Goal: Transaction & Acquisition: Purchase product/service

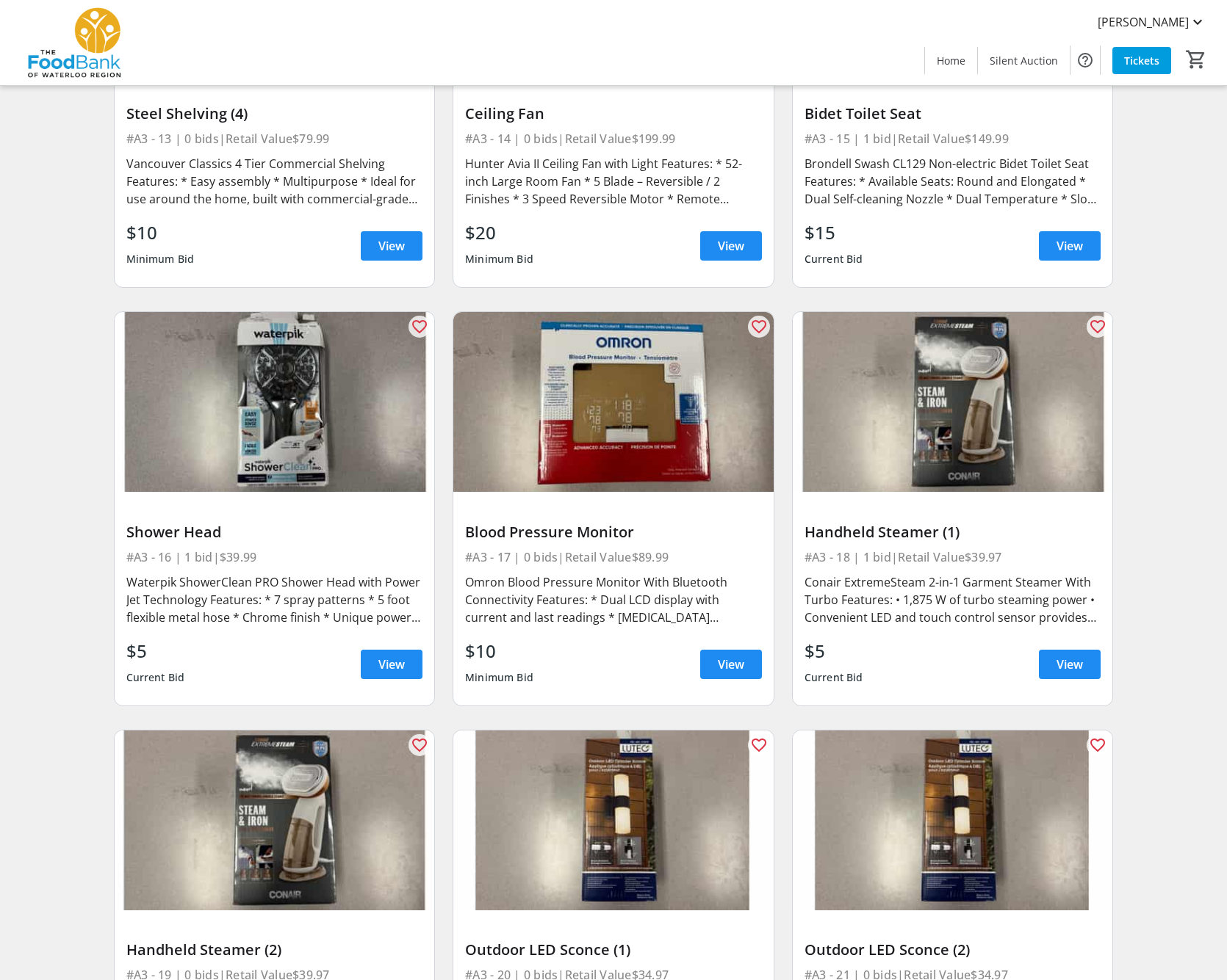
scroll to position [1975, 0]
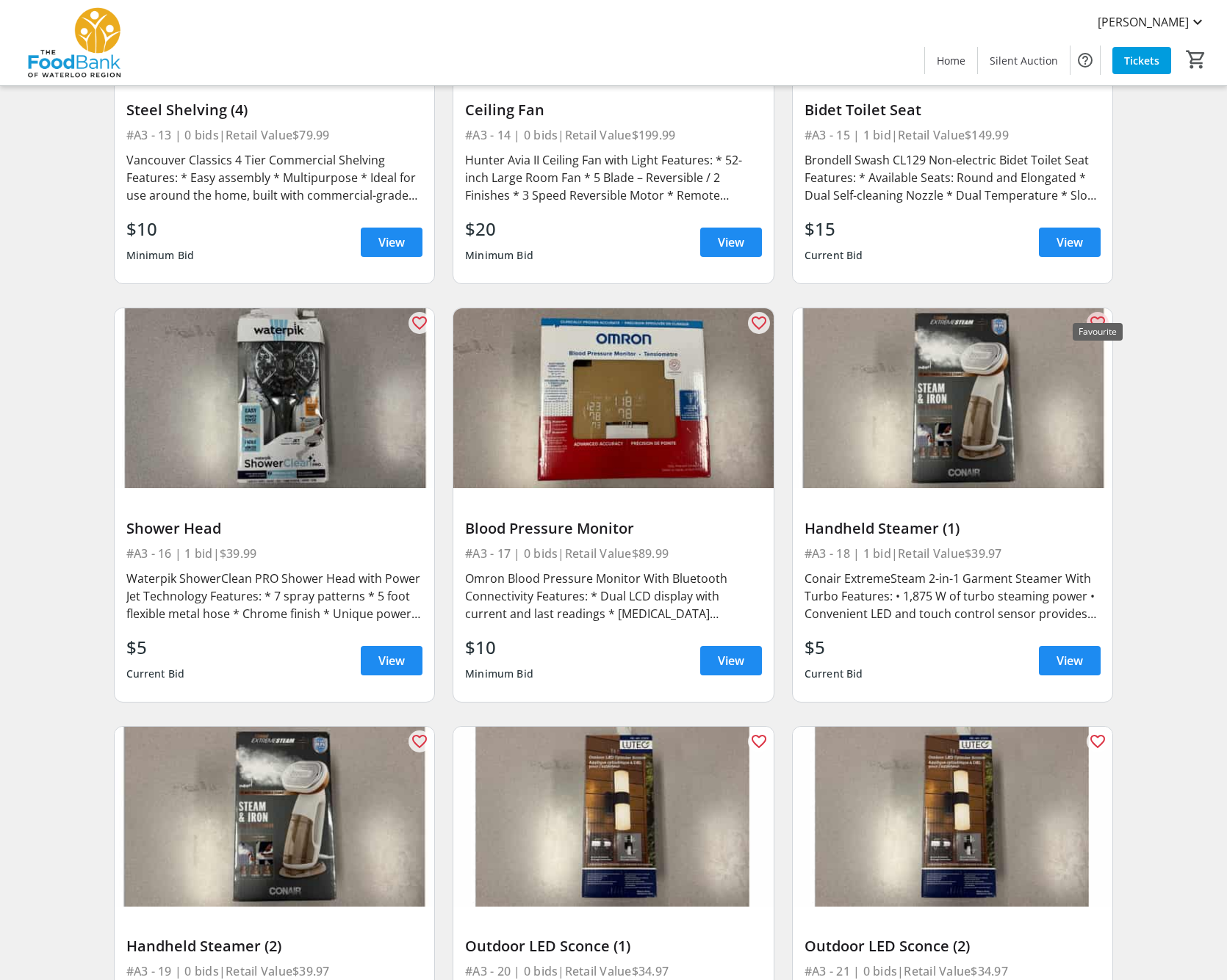
click at [1098, 314] on mat-icon "favorite_outline" at bounding box center [1097, 322] width 17 height 17
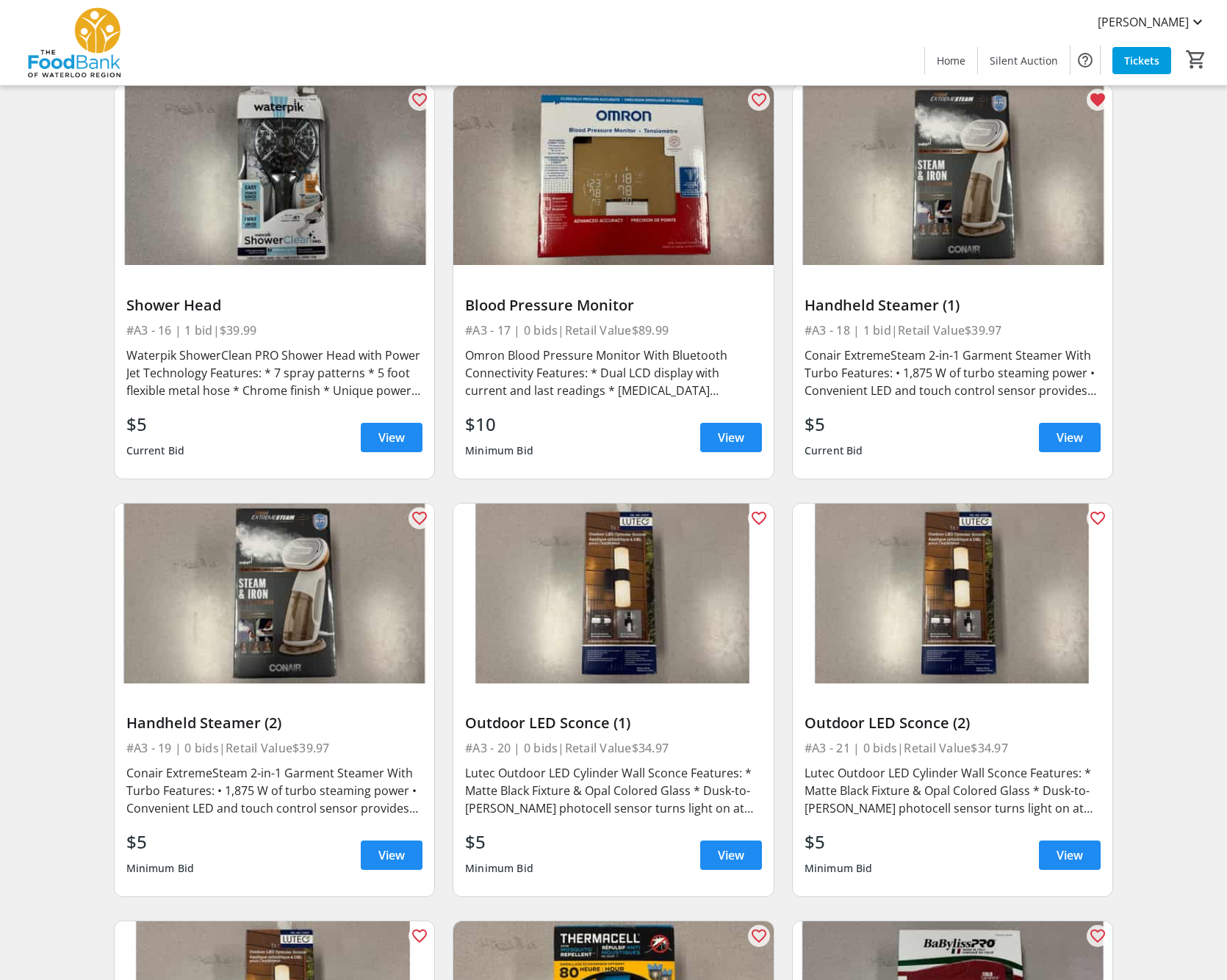
scroll to position [2209, 0]
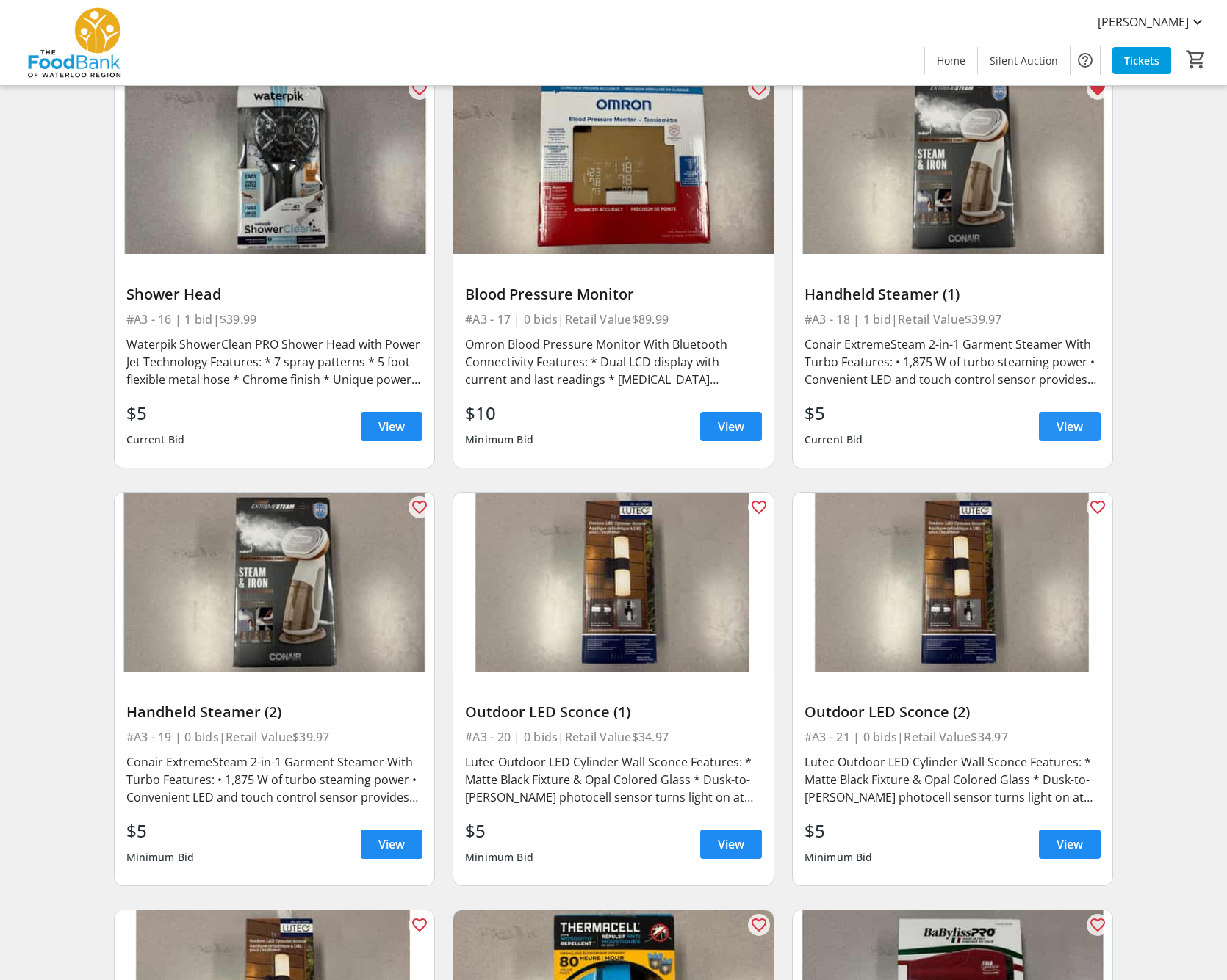
click at [1061, 418] on span "View" at bounding box center [1069, 426] width 26 height 17
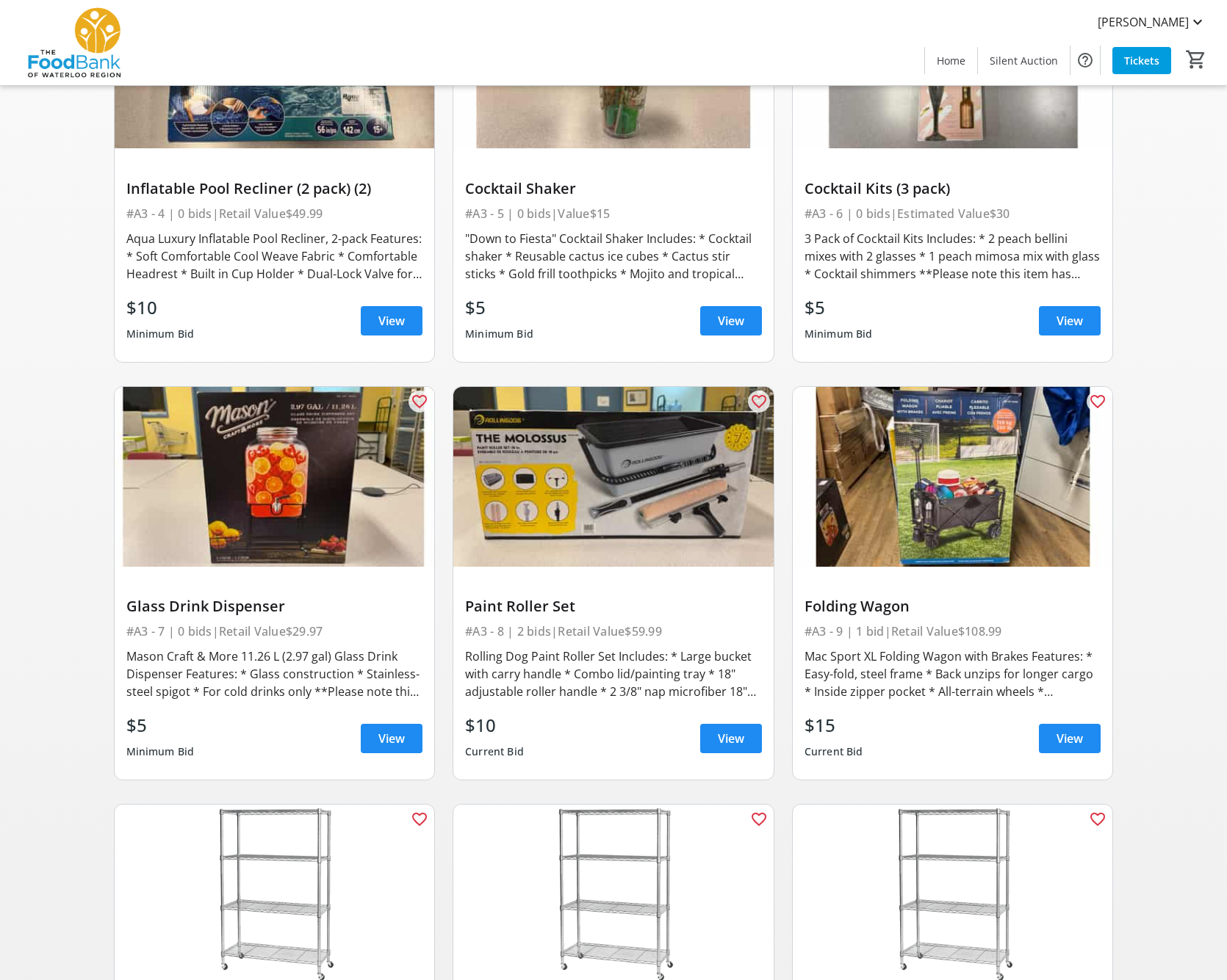
scroll to position [667, 0]
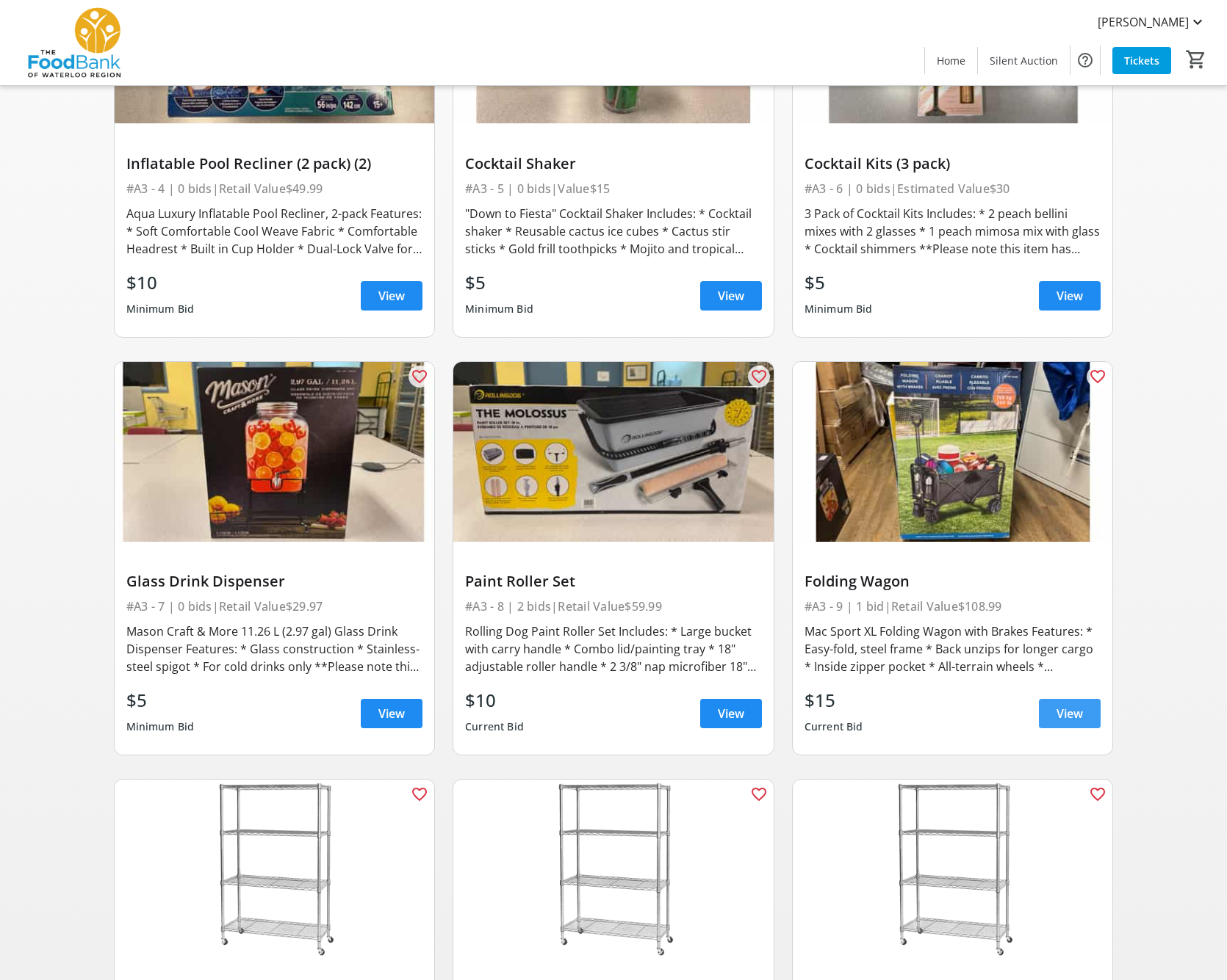
click at [1078, 705] on span "View" at bounding box center [1069, 713] width 26 height 17
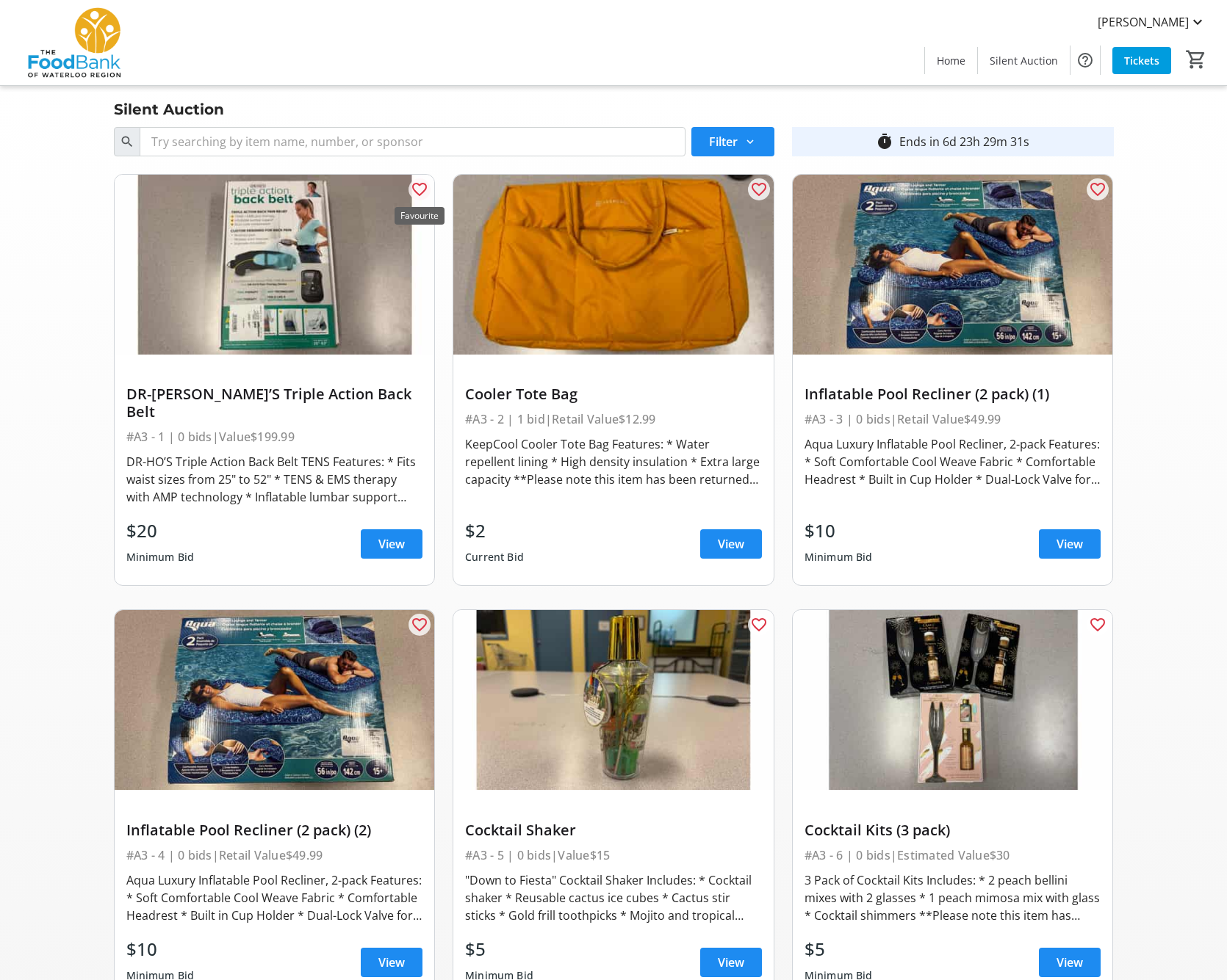
click at [422, 190] on mat-icon "favorite_outline" at bounding box center [419, 189] width 17 height 17
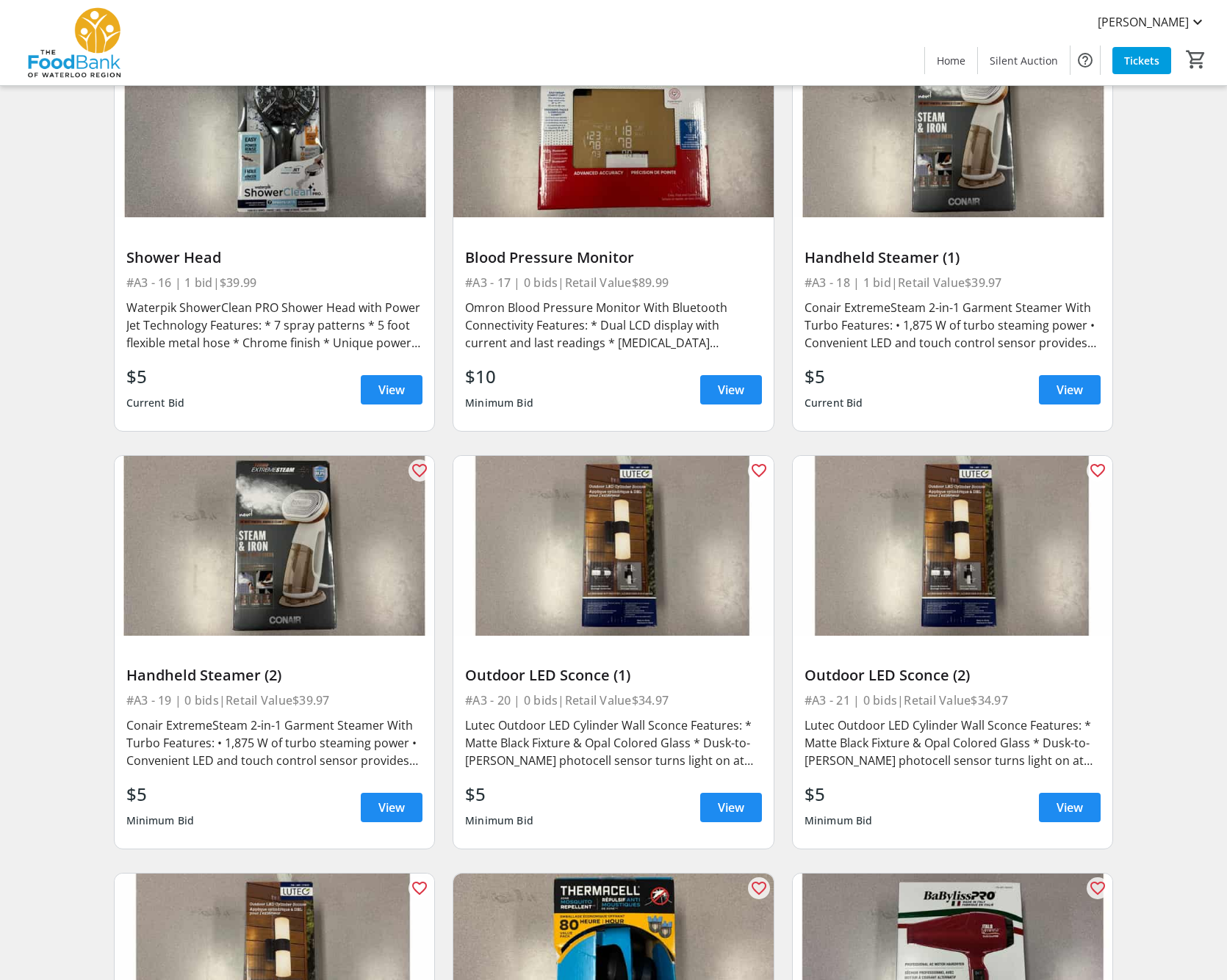
scroll to position [2251, 0]
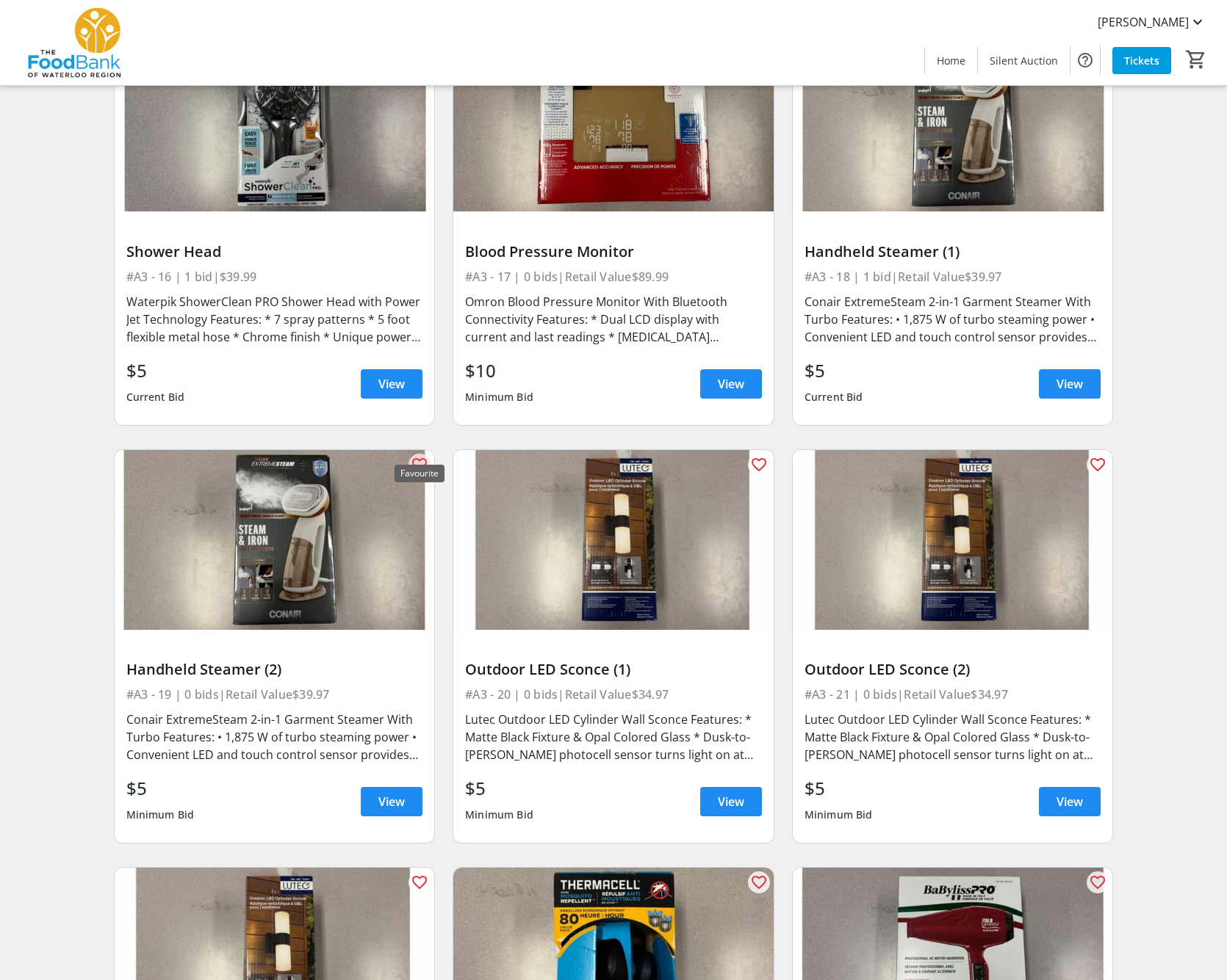
click at [418, 456] on mat-icon "favorite_outline" at bounding box center [419, 465] width 17 height 17
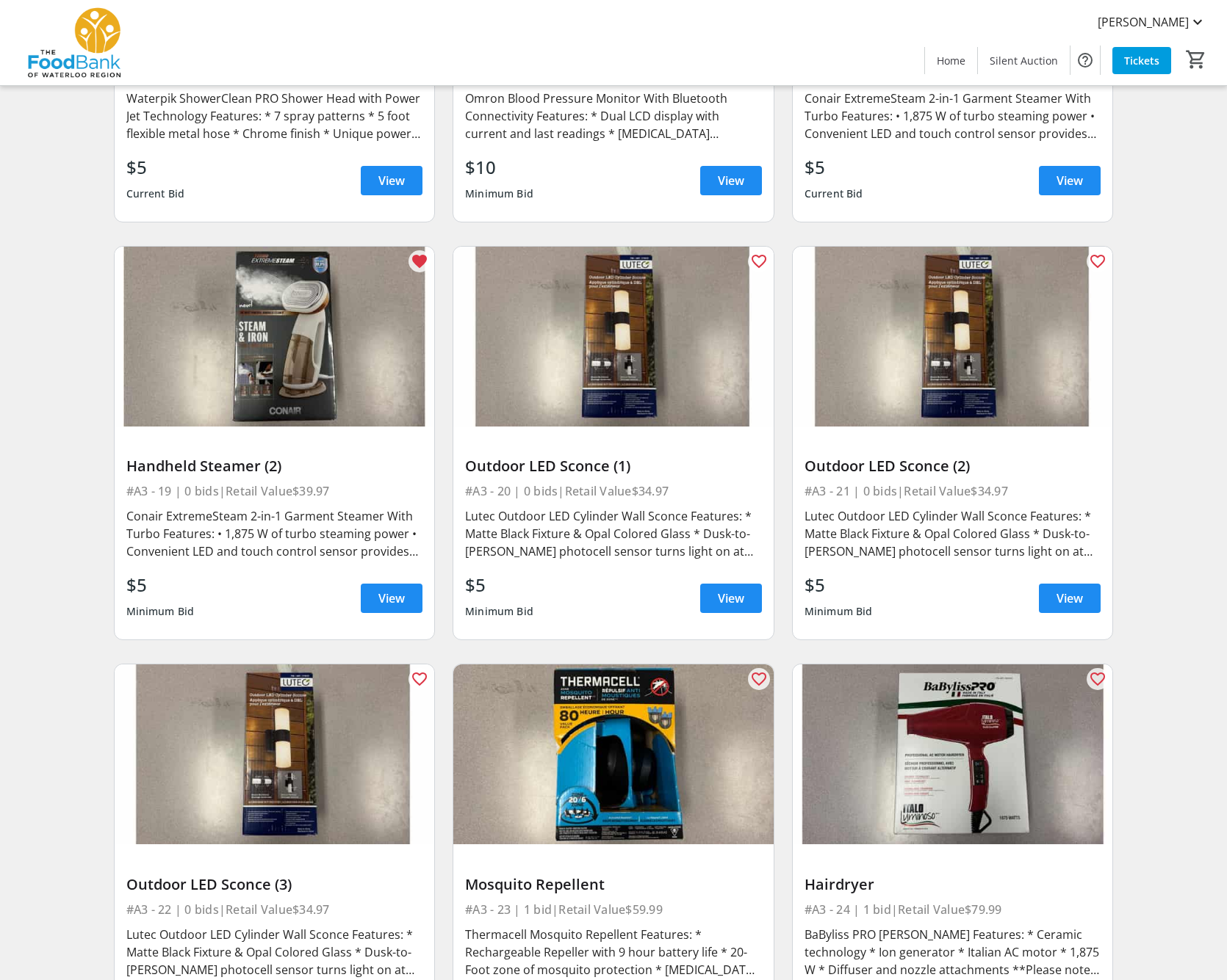
scroll to position [2457, 0]
